Goal: Book appointment/travel/reservation

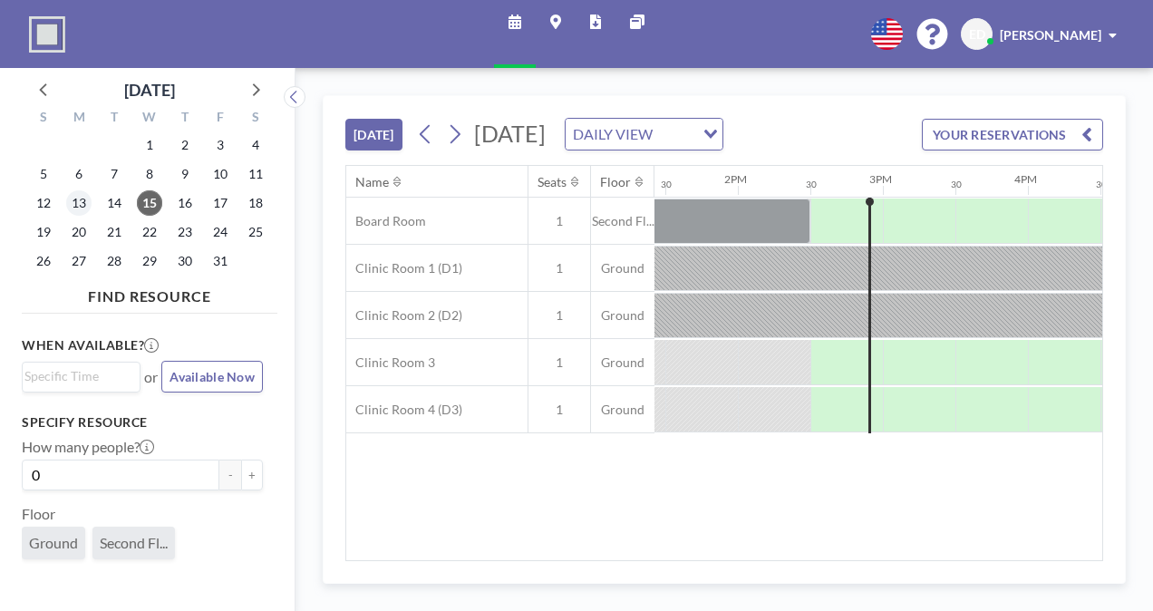
scroll to position [0, 2030]
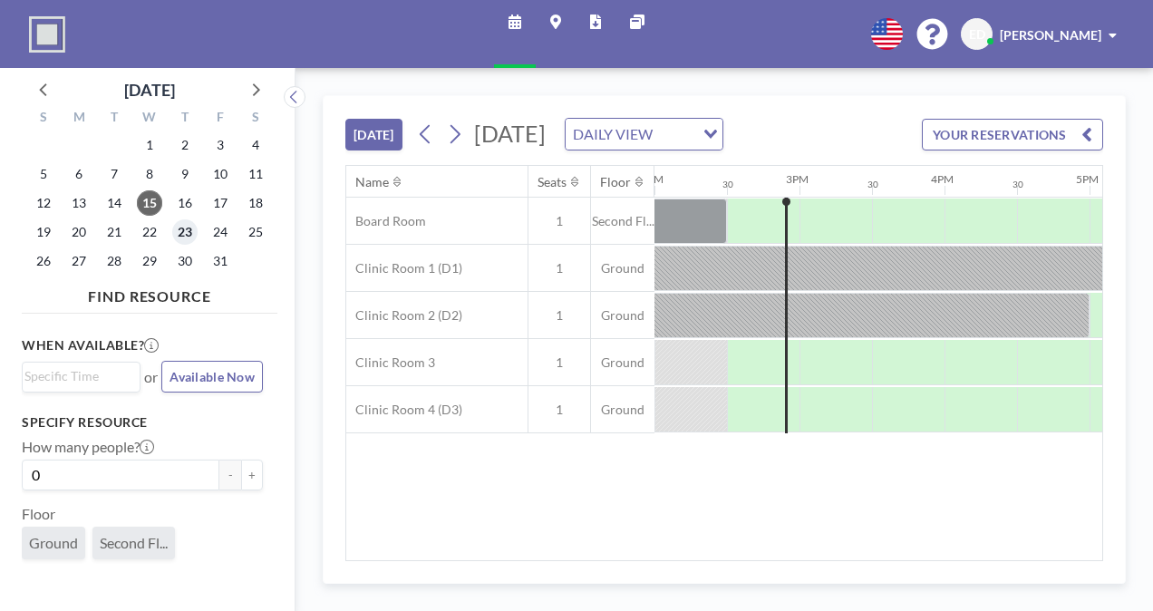
click at [180, 232] on span "23" at bounding box center [184, 231] width 25 height 25
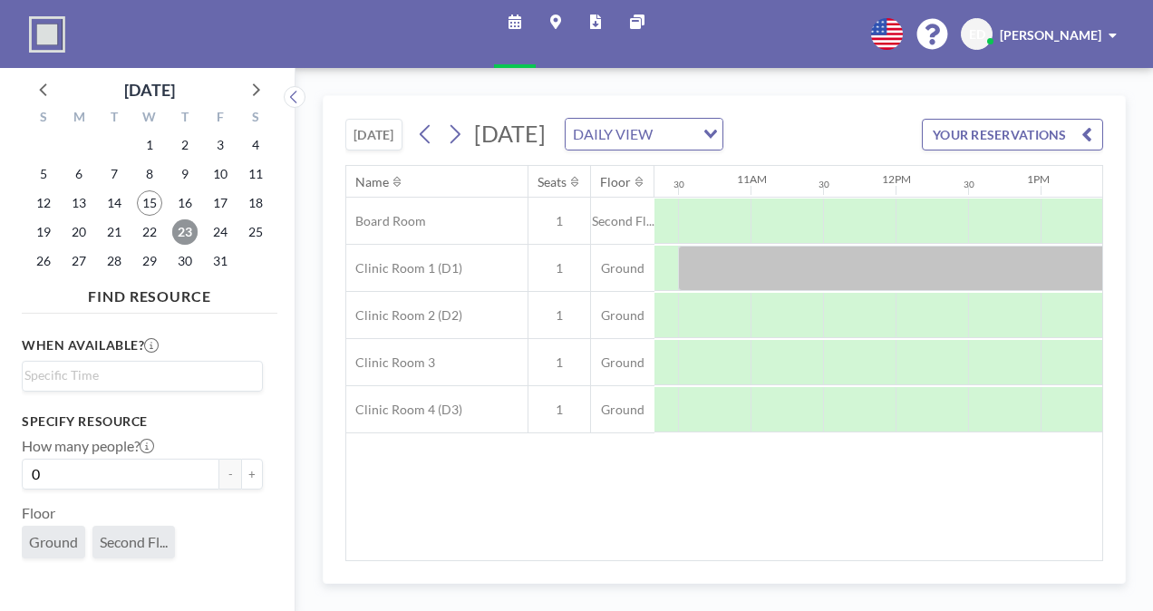
scroll to position [0, 1502]
click at [146, 207] on span "15" at bounding box center [149, 202] width 25 height 25
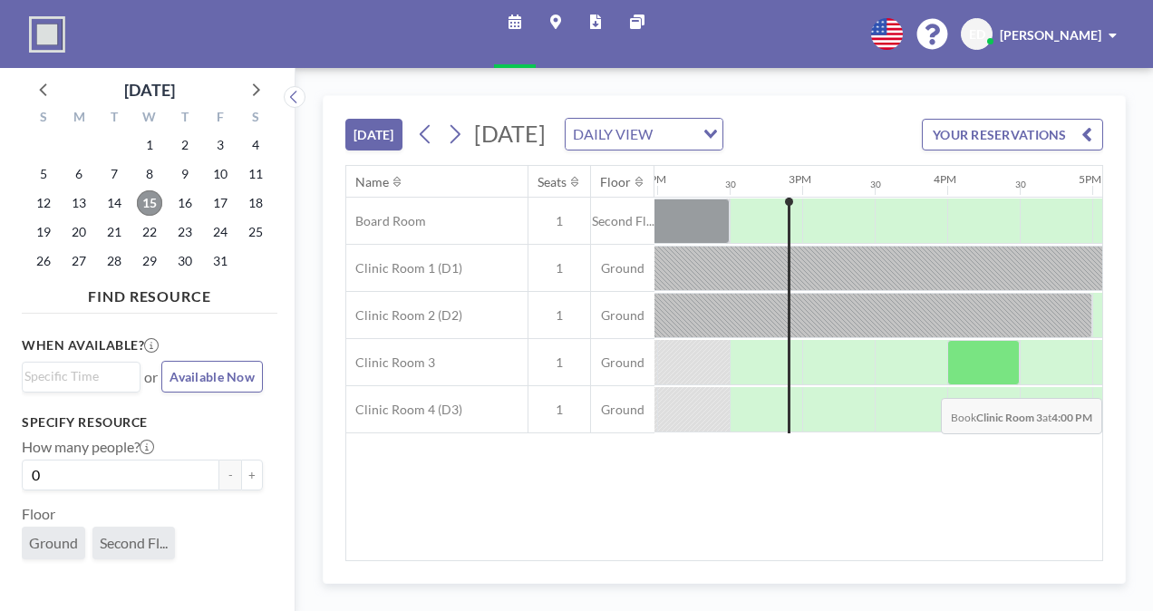
scroll to position [0, 2030]
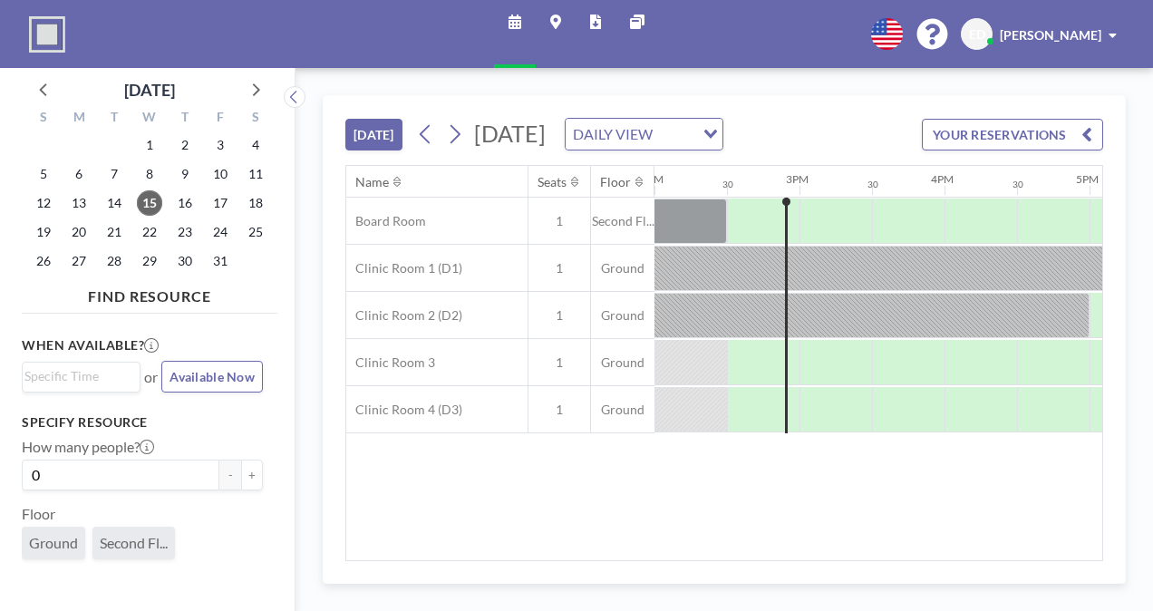
drag, startPoint x: 881, startPoint y: 551, endPoint x: 792, endPoint y: 573, distance: 91.4
click at [792, 573] on div "[DATE] [DATE] DAILY VIEW Loading... YOUR RESERVATIONS Name Seats Floor 12AM 30 …" at bounding box center [724, 339] width 803 height 489
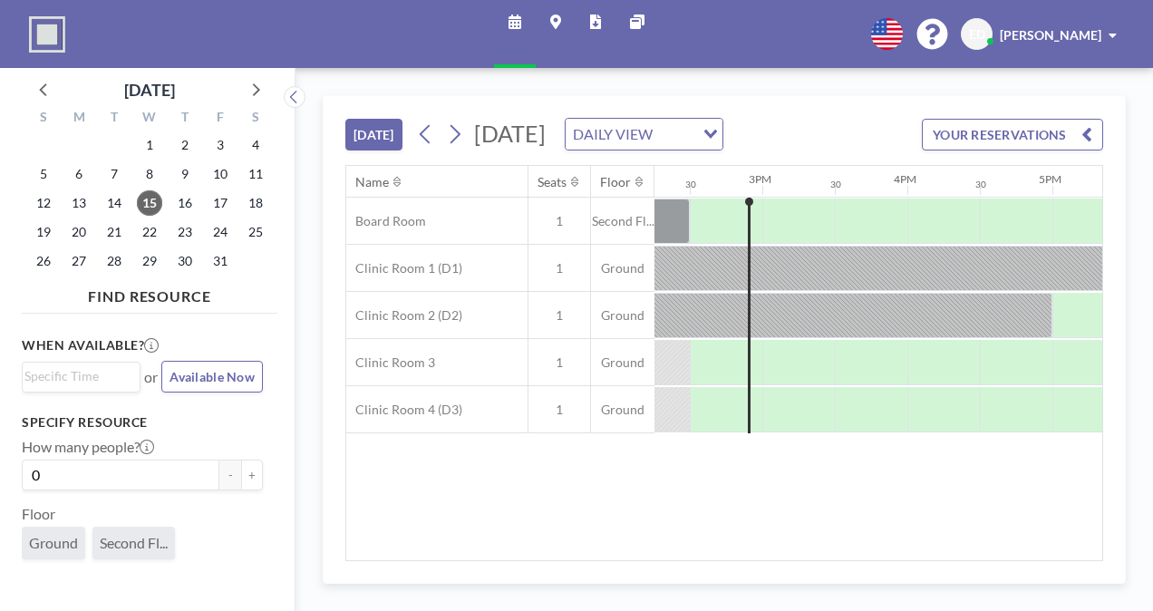
scroll to position [0, 2074]
click at [152, 230] on span "22" at bounding box center [149, 231] width 25 height 25
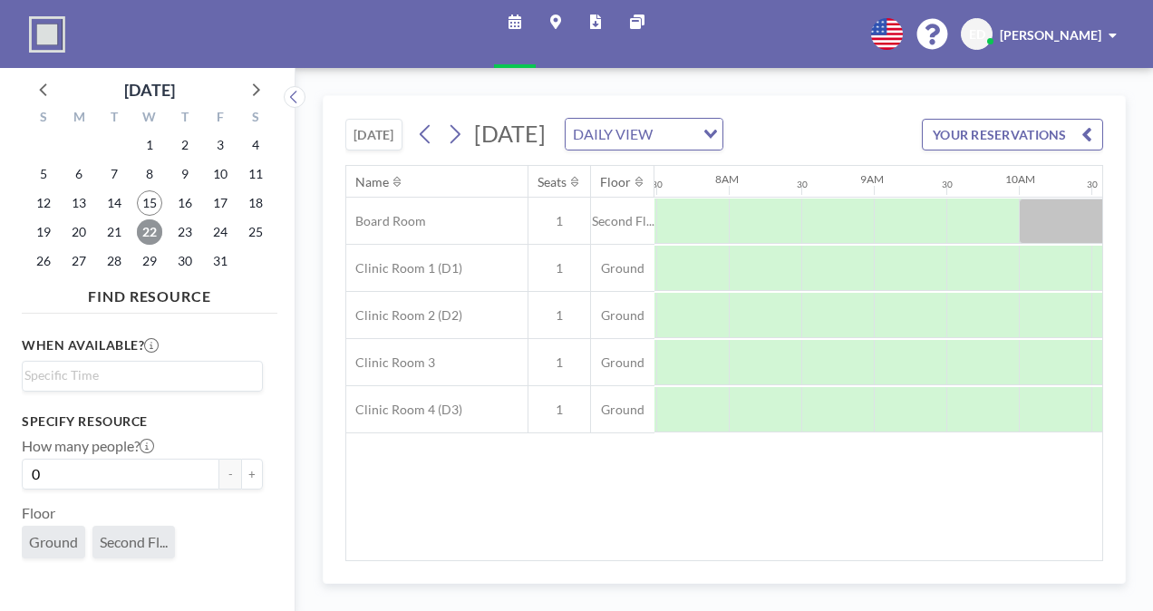
scroll to position [0, 1088]
click at [34, 237] on span "19" at bounding box center [43, 231] width 25 height 25
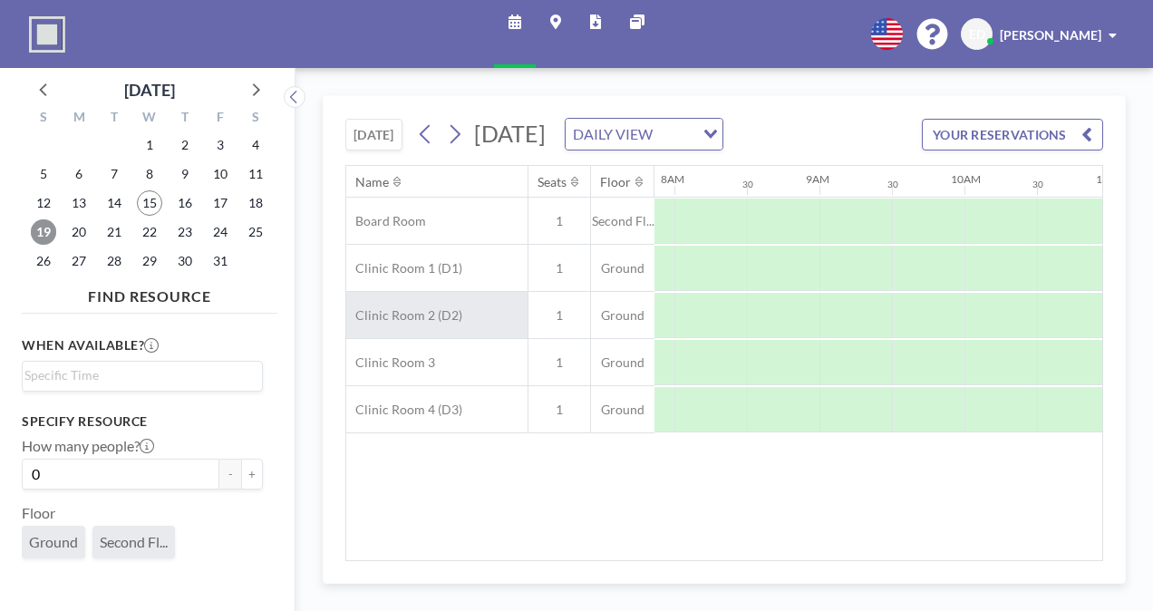
scroll to position [0, 1140]
click at [49, 208] on span "12" at bounding box center [43, 202] width 25 height 25
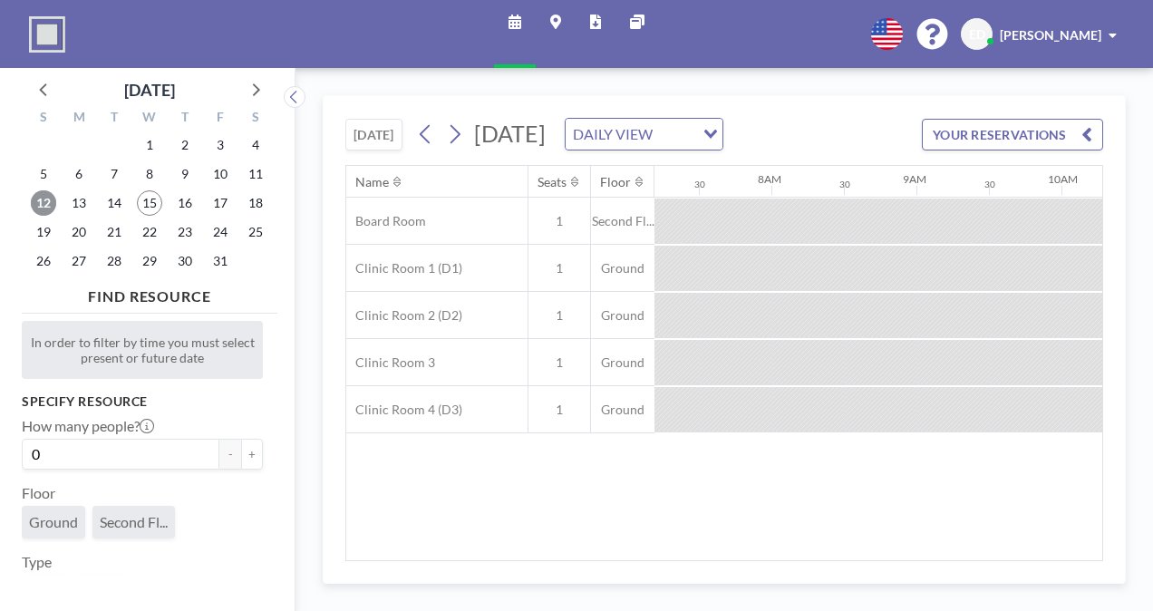
scroll to position [0, 1088]
click at [73, 240] on span "20" at bounding box center [78, 231] width 25 height 25
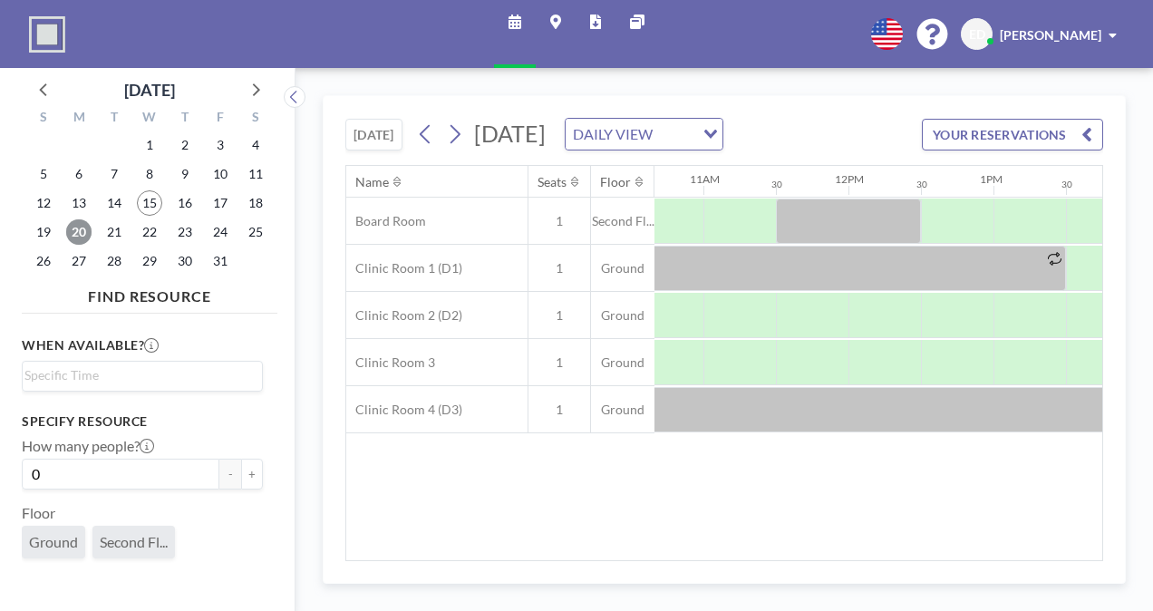
scroll to position [0, 1555]
click at [125, 233] on span "21" at bounding box center [114, 231] width 25 height 25
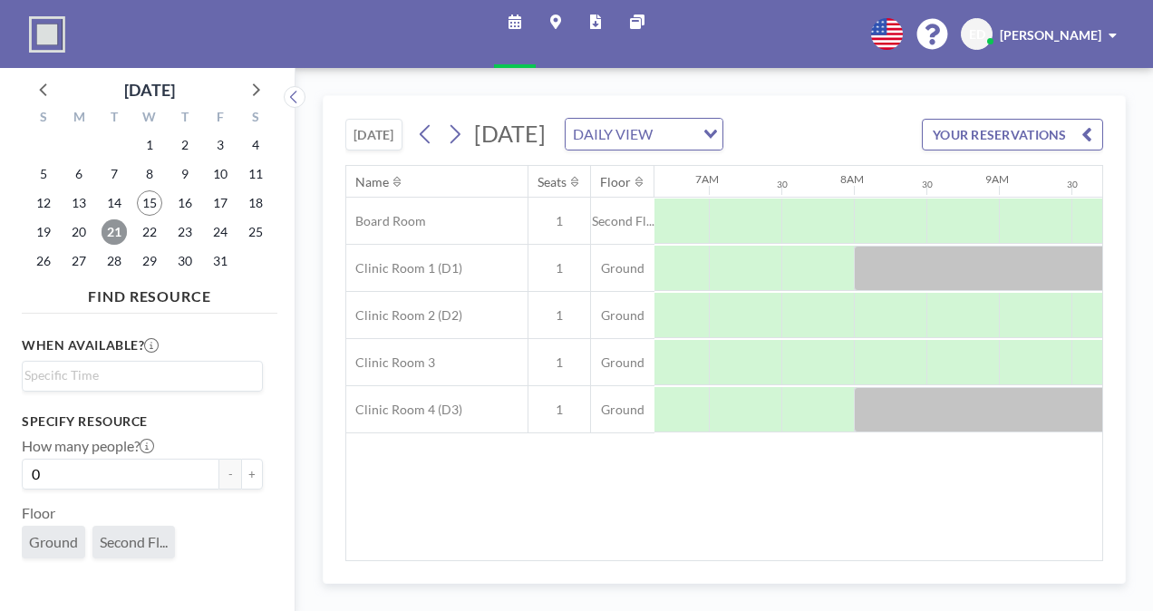
scroll to position [0, 1088]
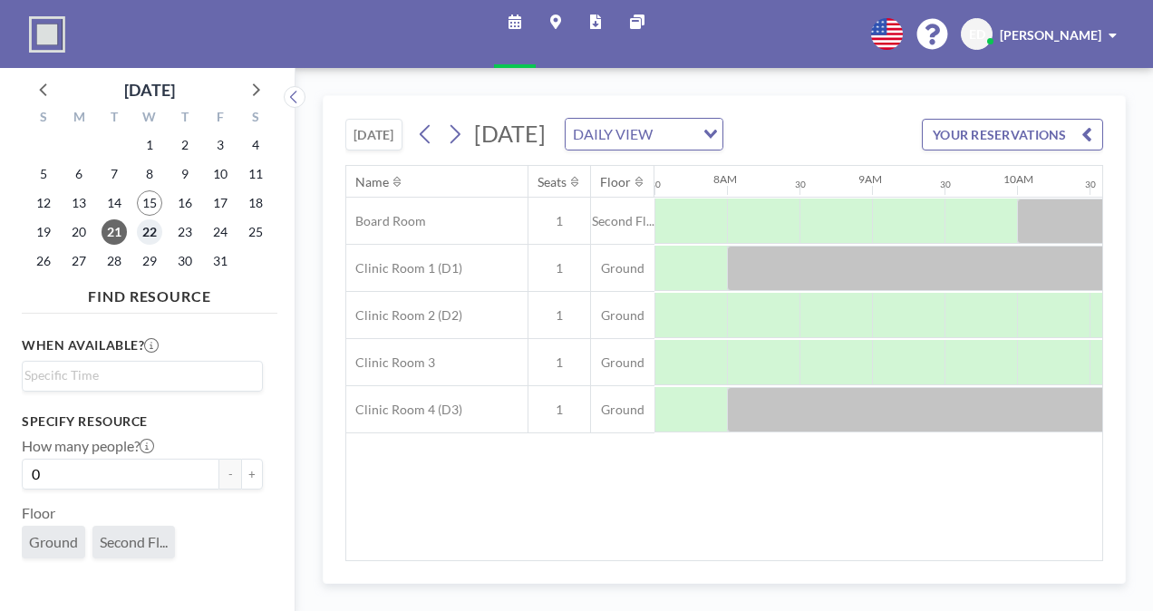
click at [145, 232] on span "22" at bounding box center [149, 231] width 25 height 25
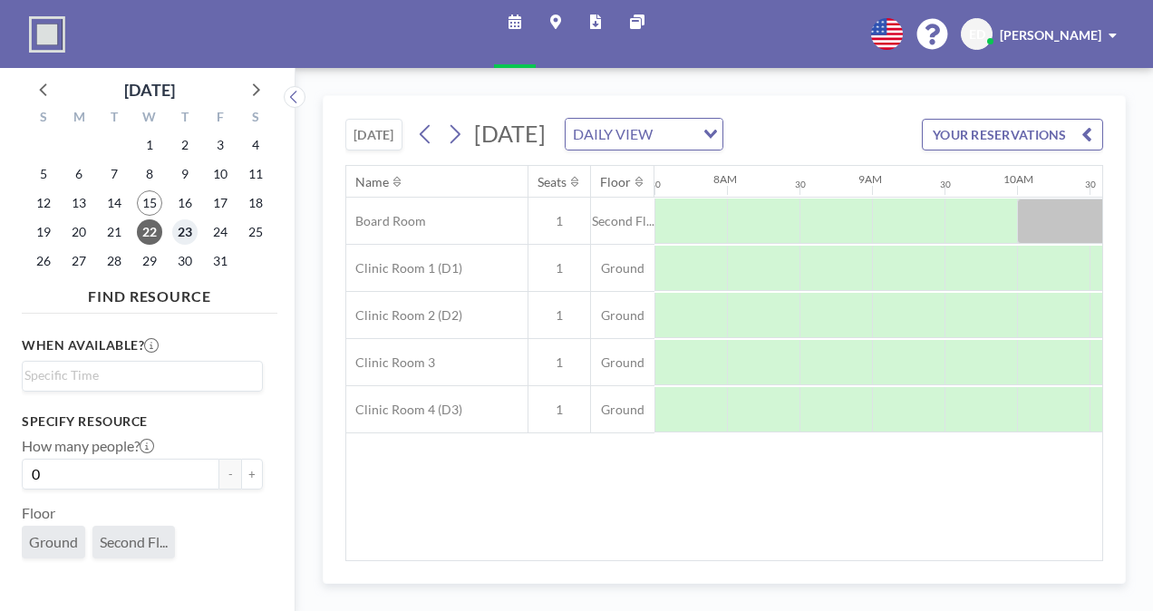
click at [179, 224] on span "23" at bounding box center [184, 231] width 25 height 25
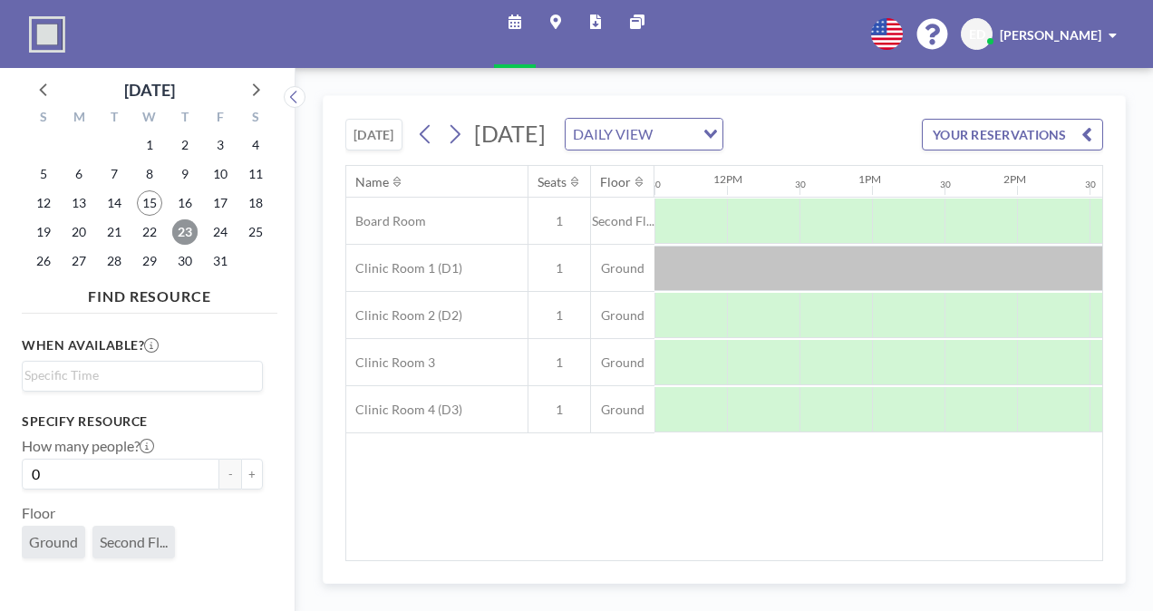
scroll to position [0, 1778]
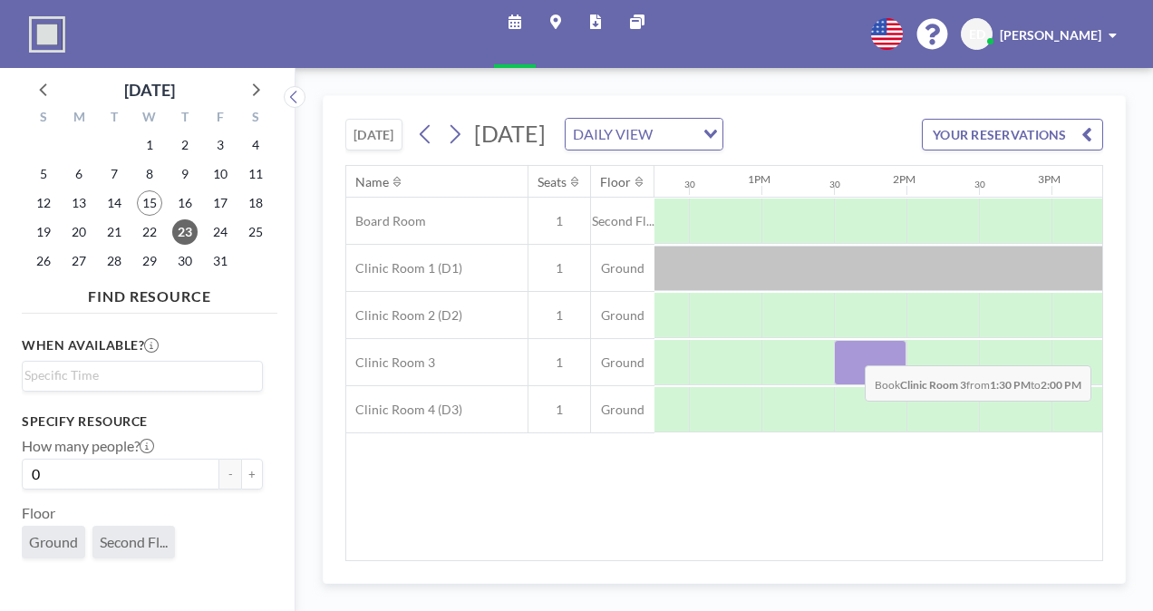
click at [850, 375] on div at bounding box center [870, 362] width 73 height 45
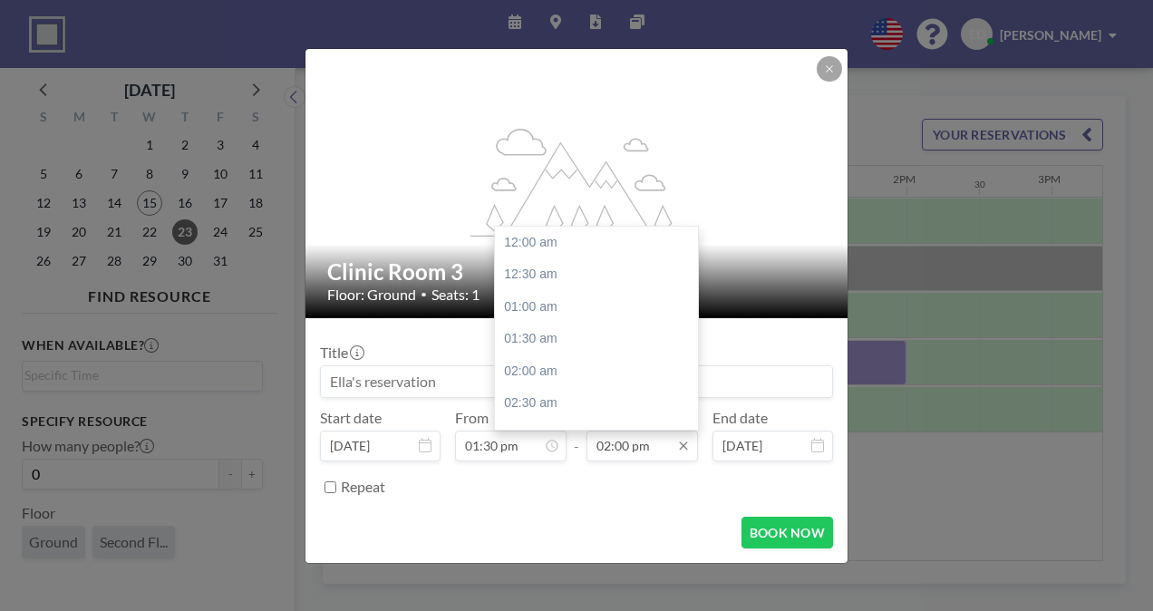
scroll to position [904, 0]
click at [612, 274] on div "02:30 pm" at bounding box center [601, 274] width 212 height 33
type input "02:30 pm"
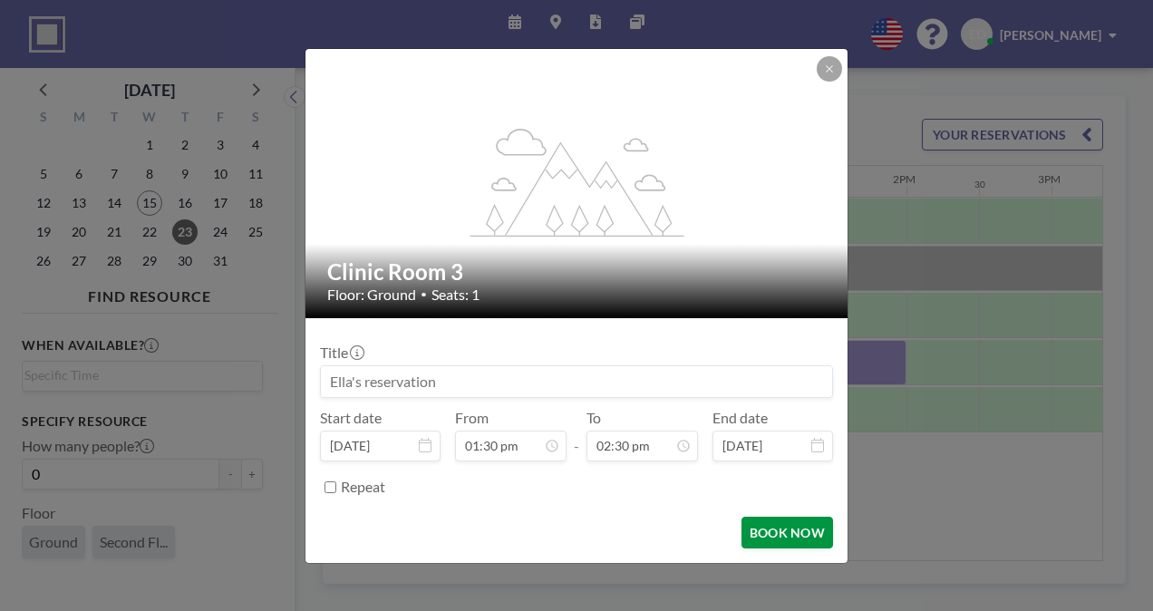
click at [793, 531] on button "BOOK NOW" at bounding box center [787, 533] width 92 height 32
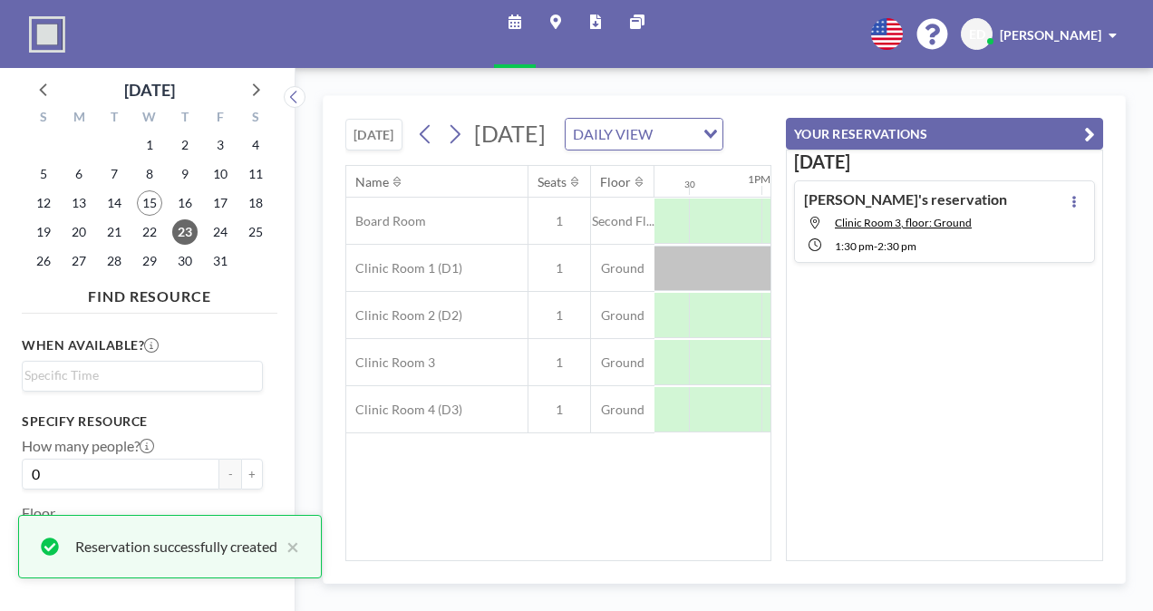
click at [1110, 95] on div "[DATE] [DATE] DAILY VIEW Loading... Name Seats Floor 12AM 30 1AM 30 2AM 30 3AM …" at bounding box center [724, 339] width 803 height 489
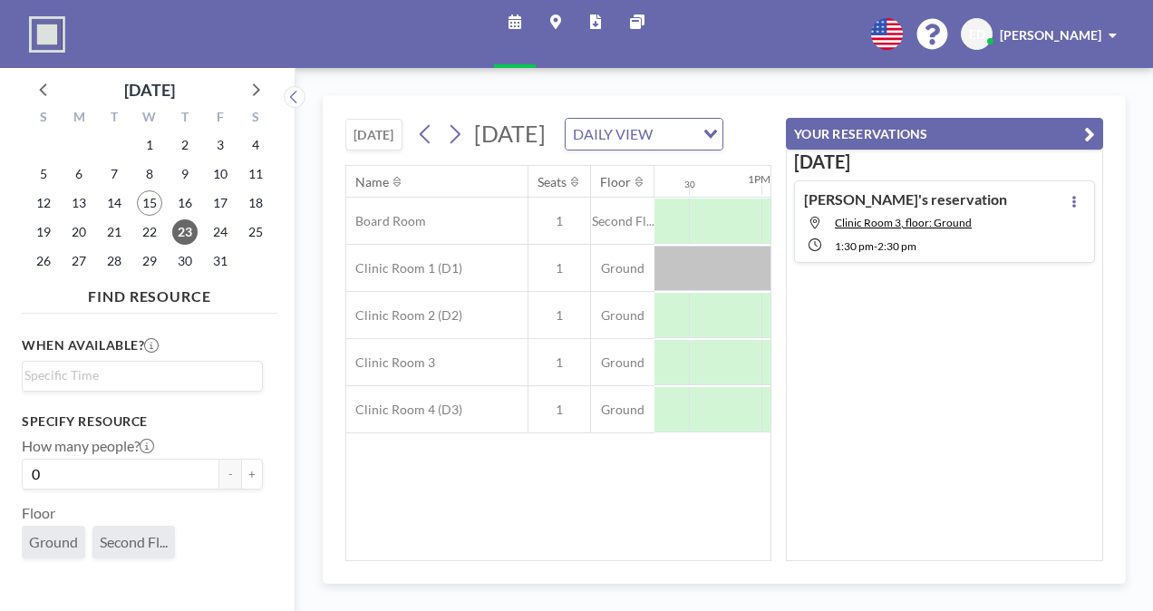
click at [1088, 131] on icon "button" at bounding box center [1089, 134] width 11 height 22
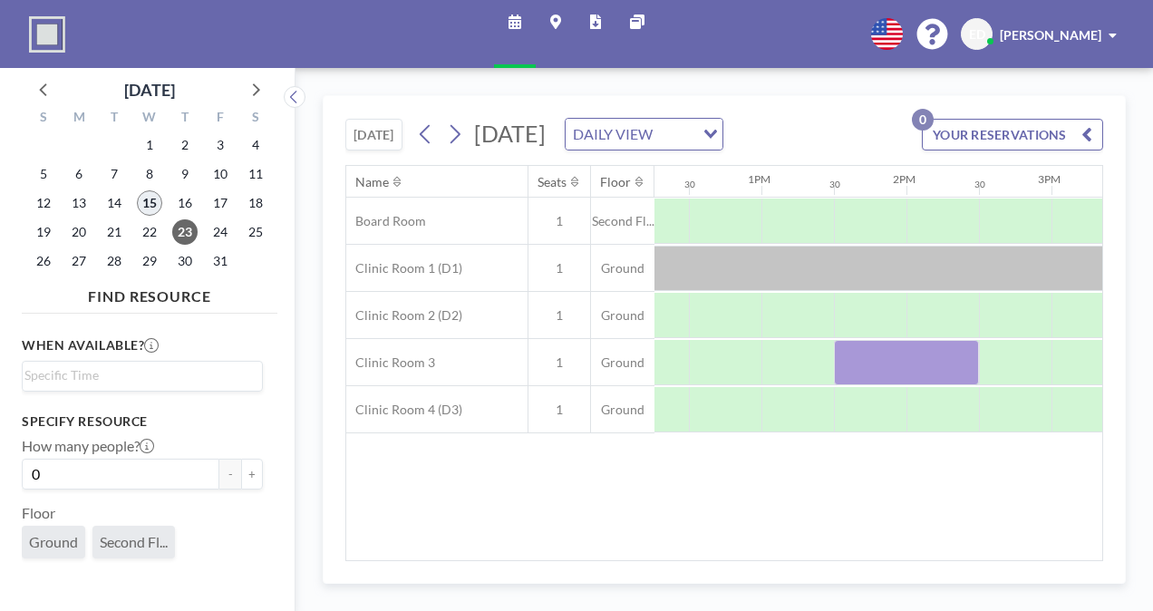
click at [151, 203] on span "15" at bounding box center [149, 202] width 25 height 25
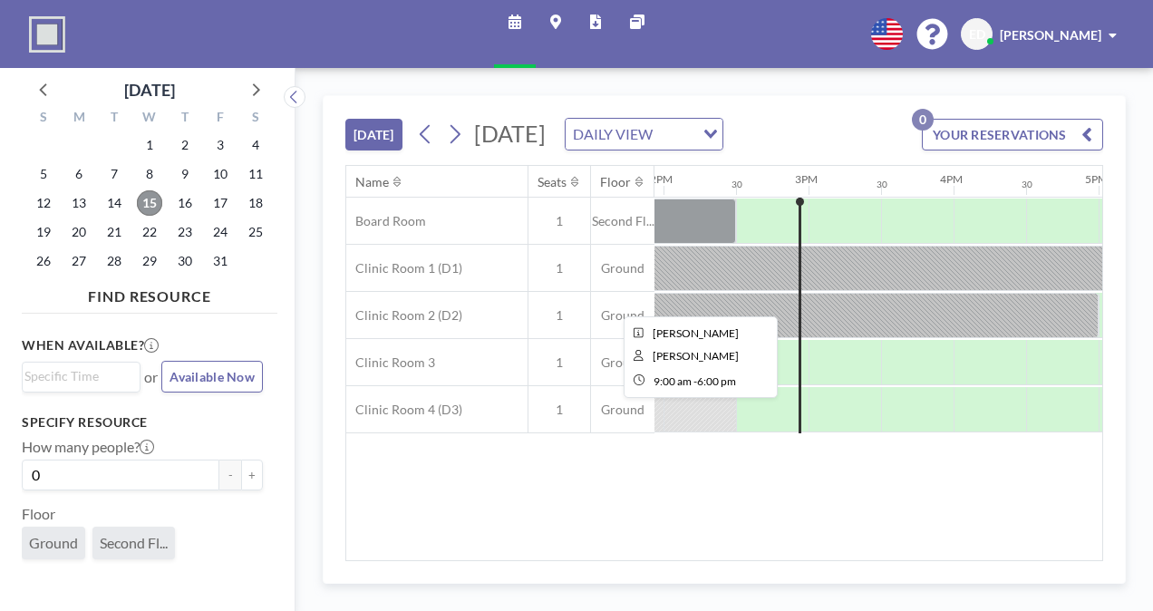
scroll to position [0, 2030]
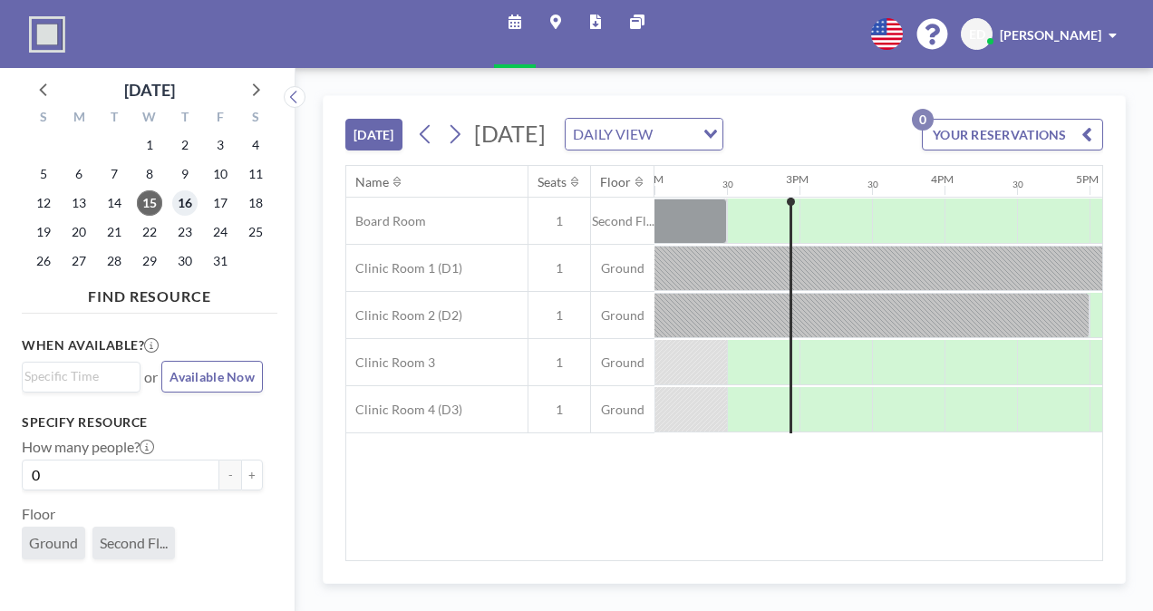
click at [179, 205] on span "16" at bounding box center [184, 202] width 25 height 25
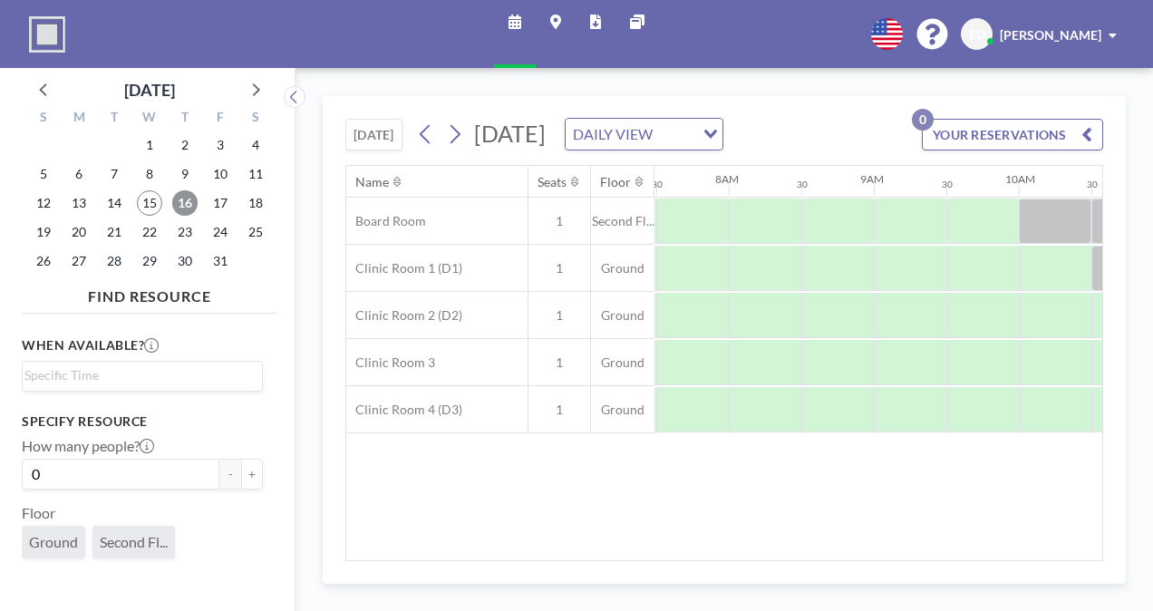
scroll to position [0, 1088]
click at [680, 549] on div "Name Seats Floor 12AM 30 1AM 30 2AM 30 3AM 30 4AM 30 5AM 30 6AM 30 7AM 30 8AM 3…" at bounding box center [724, 363] width 756 height 394
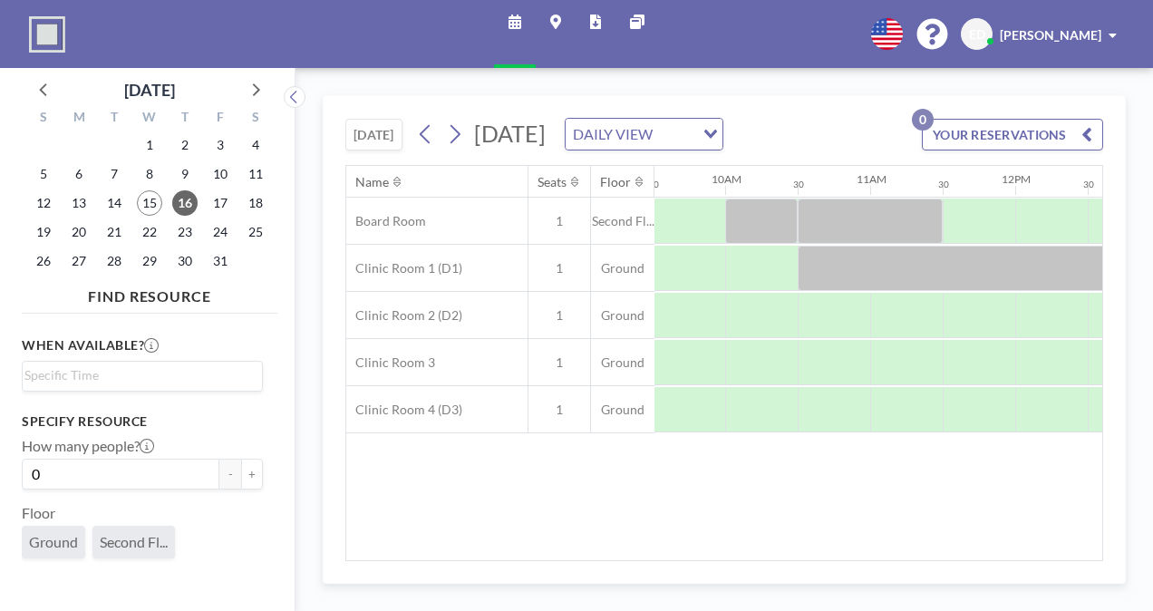
scroll to position [0, 1386]
click at [225, 205] on span "17" at bounding box center [220, 202] width 25 height 25
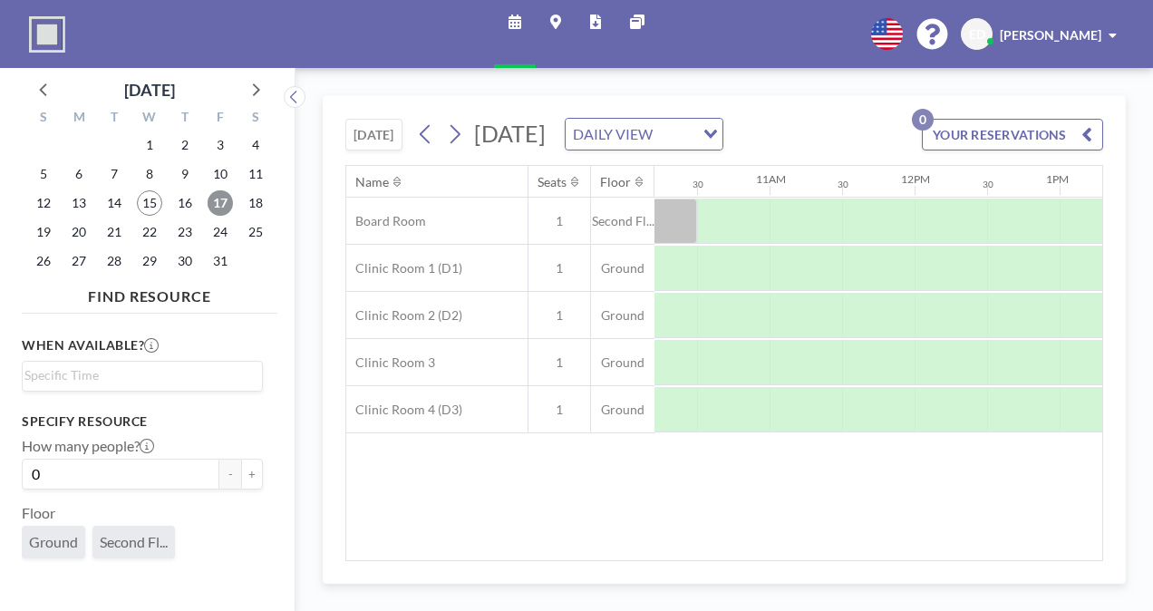
scroll to position [0, 1483]
click at [42, 229] on span "19" at bounding box center [43, 231] width 25 height 25
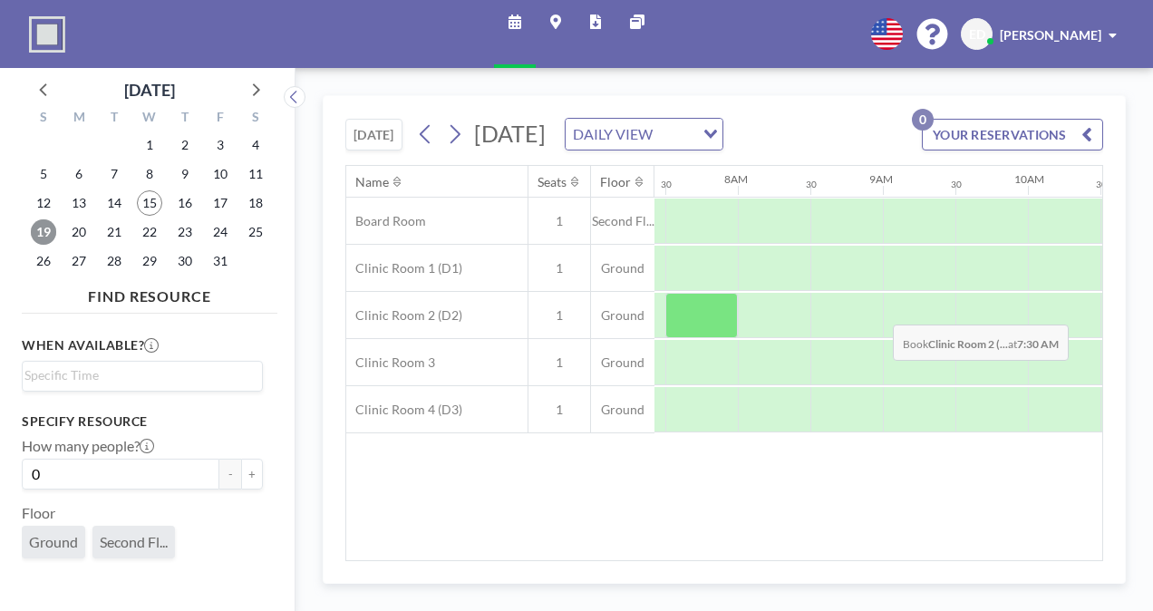
scroll to position [0, 1088]
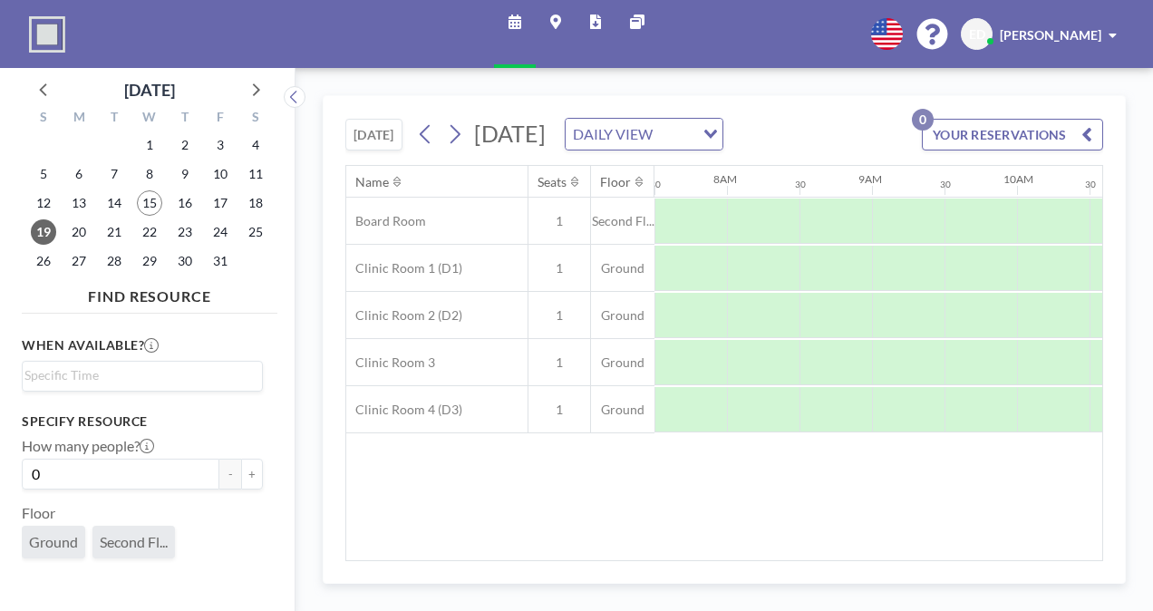
drag, startPoint x: 652, startPoint y: 551, endPoint x: 608, endPoint y: 542, distance: 44.4
click at [608, 542] on div "Name Seats Floor 12AM 30 1AM 30 2AM 30 3AM 30 4AM 30 5AM 30 6AM 30 7AM 30 8AM 3…" at bounding box center [724, 363] width 756 height 394
click at [79, 230] on span "20" at bounding box center [78, 231] width 25 height 25
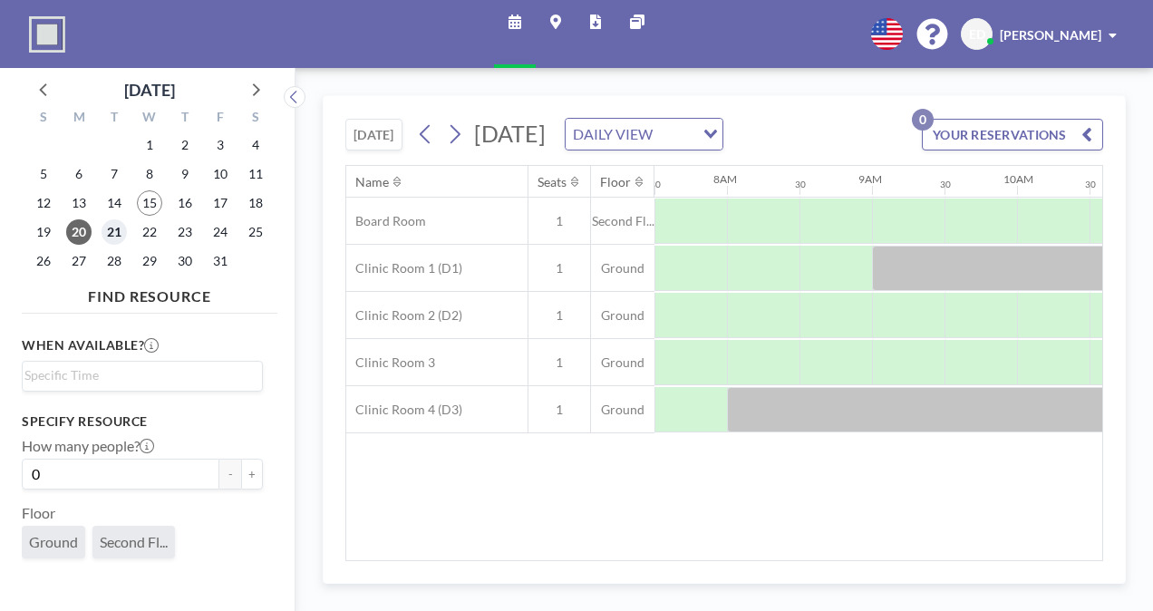
click at [117, 230] on span "21" at bounding box center [114, 231] width 25 height 25
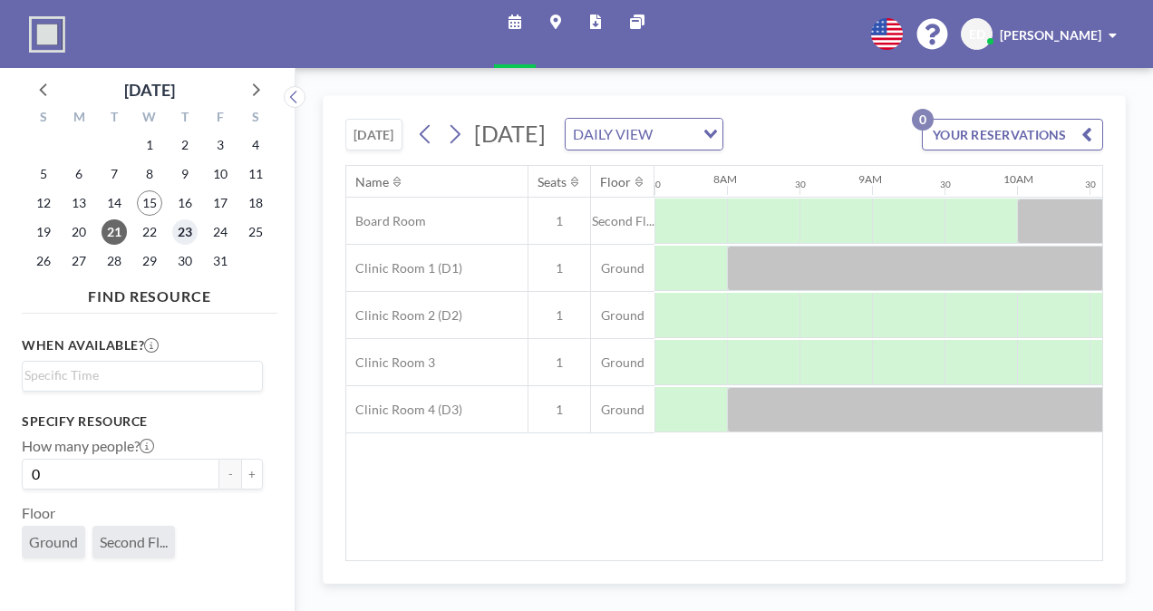
click at [192, 241] on span "23" at bounding box center [184, 231] width 25 height 25
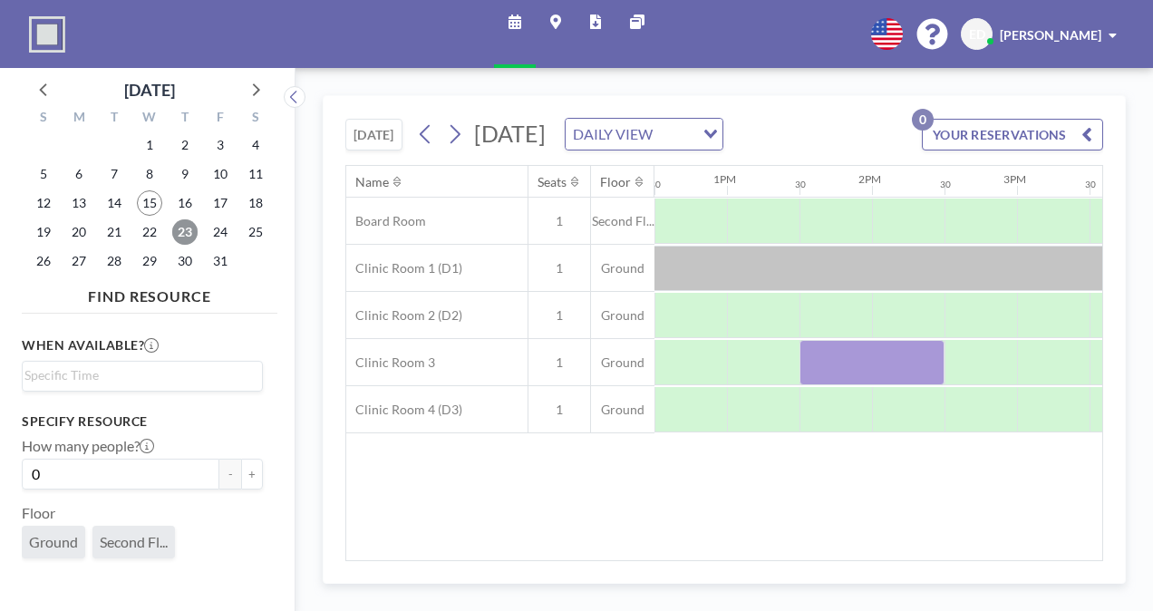
scroll to position [0, 1816]
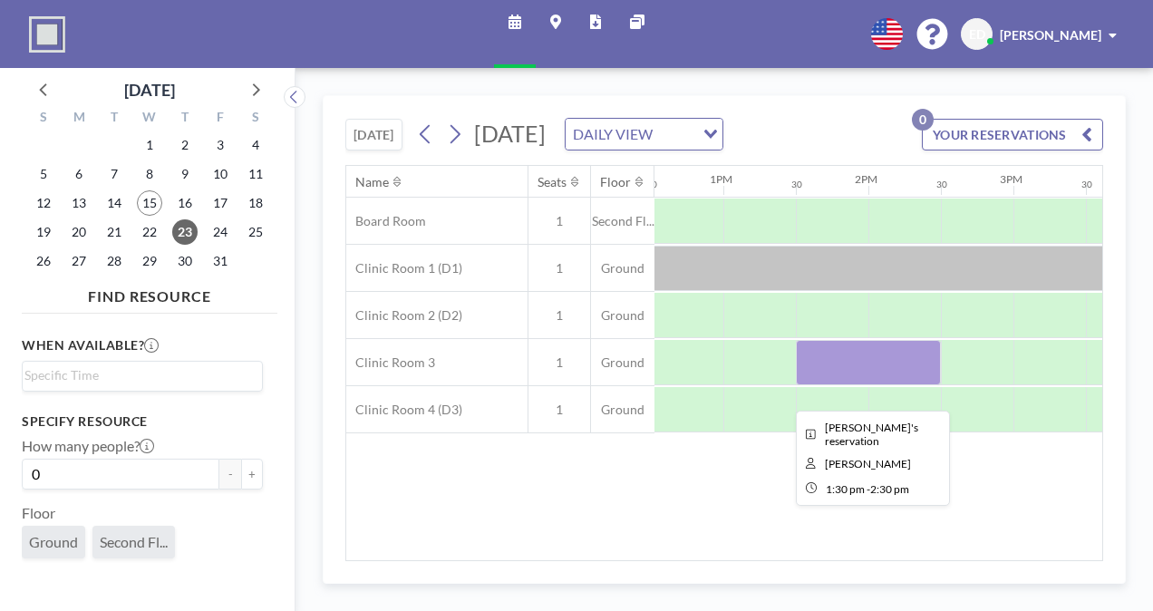
click at [868, 385] on div at bounding box center [868, 362] width 145 height 45
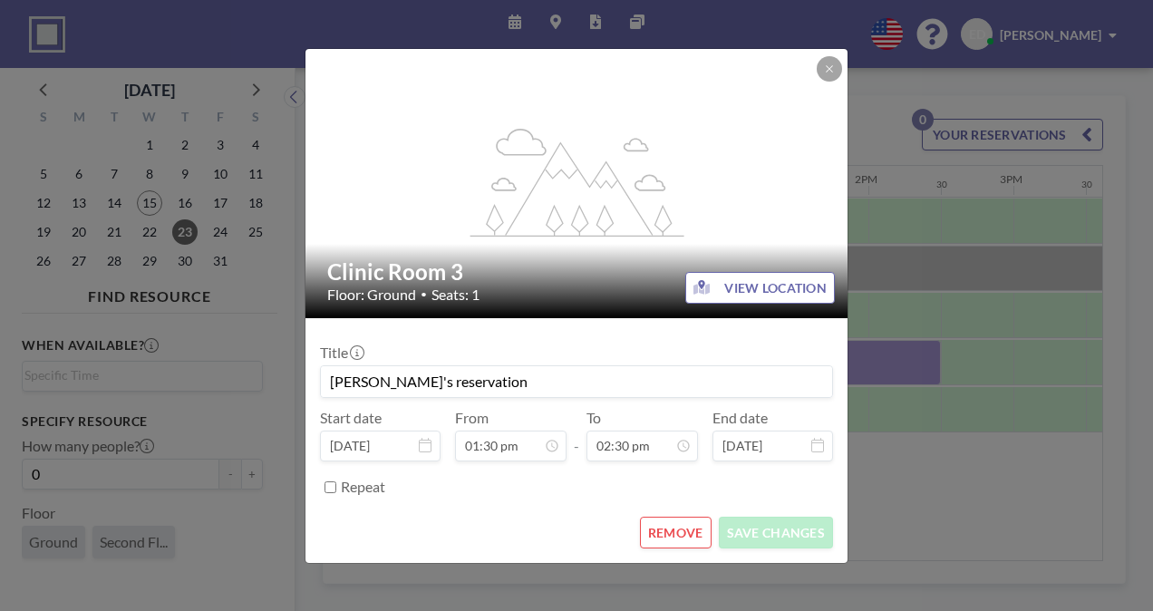
click at [686, 540] on button "REMOVE" at bounding box center [676, 533] width 72 height 32
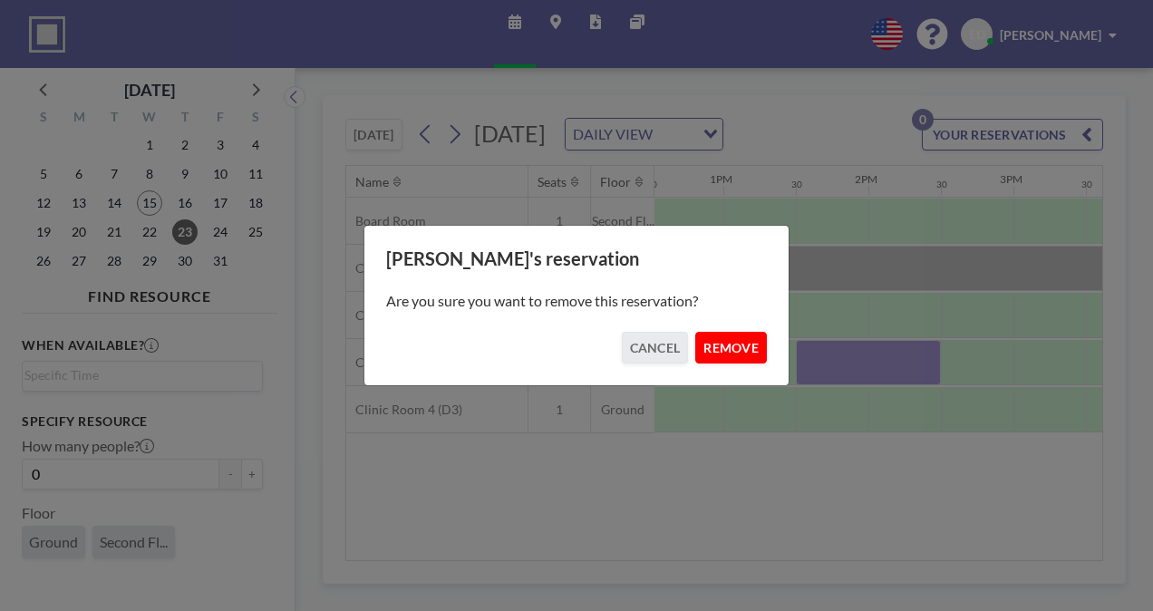
click at [721, 354] on button "REMOVE" at bounding box center [731, 348] width 72 height 32
